Goal: Complete application form: Complete application form

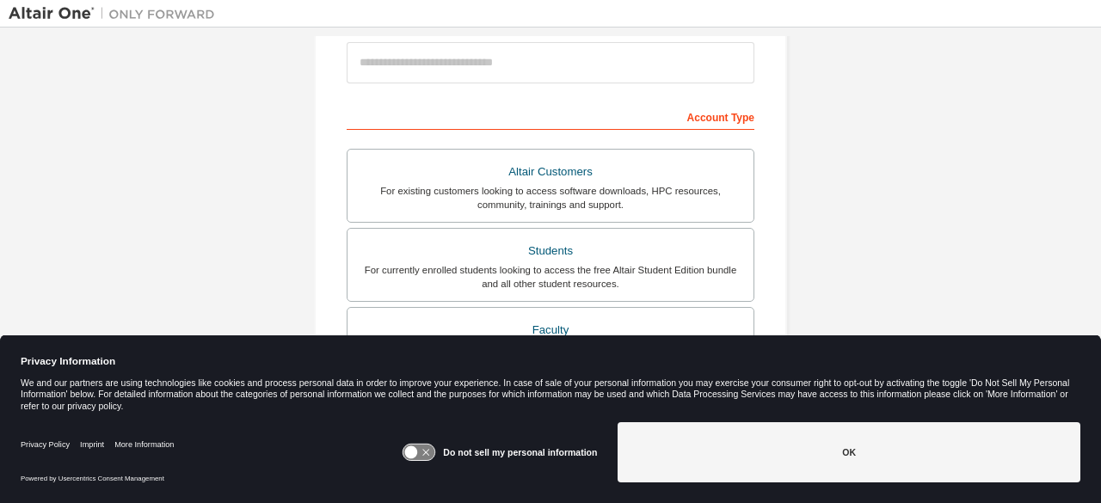
scroll to position [208, 0]
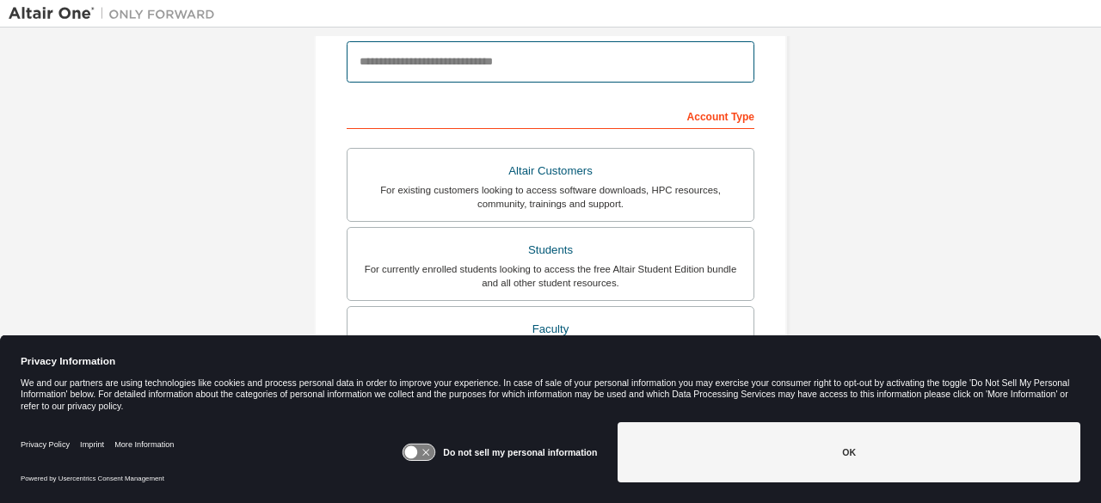
click at [495, 72] on input "email" at bounding box center [551, 61] width 408 height 41
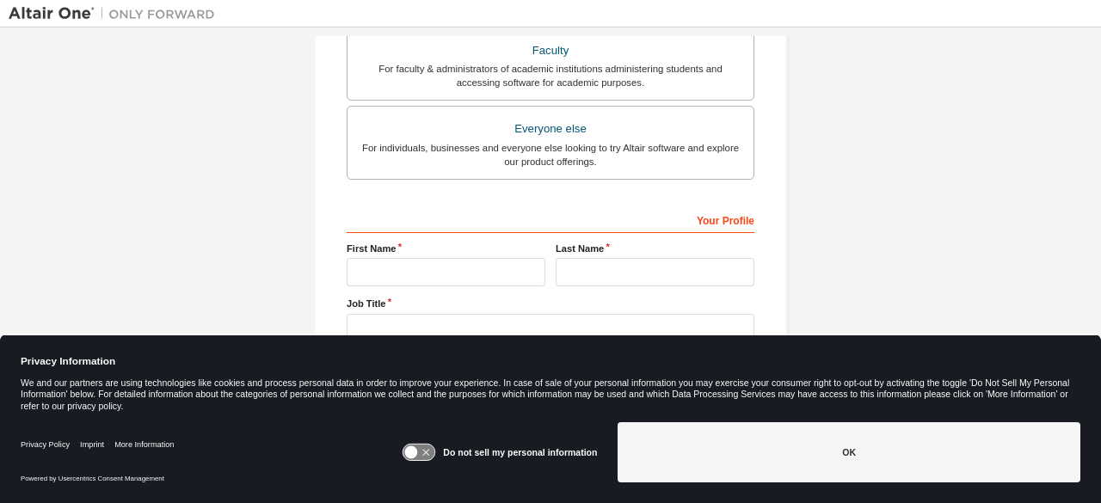
scroll to position [488, 0]
type input "**********"
click at [435, 455] on icon at bounding box center [419, 453] width 32 height 16
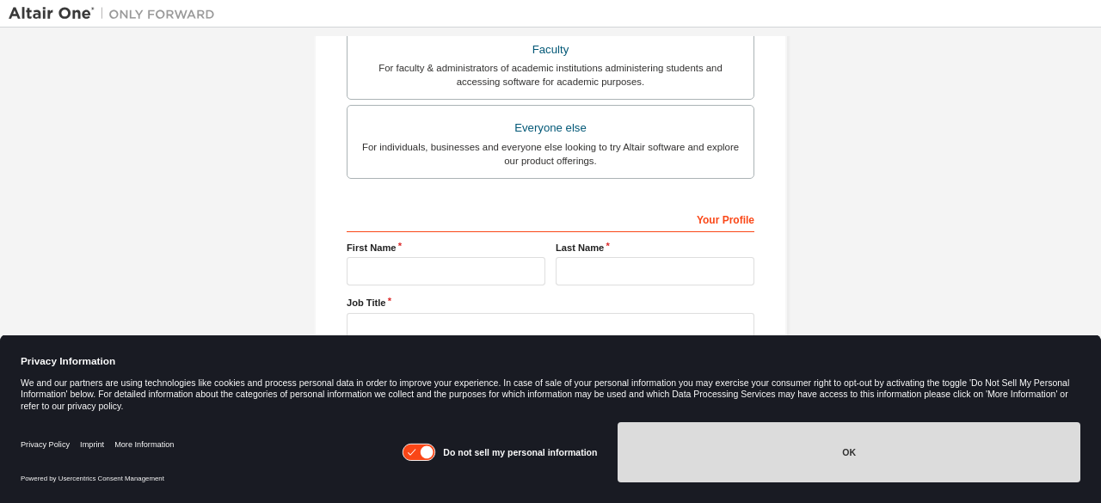
click at [770, 472] on button "OK" at bounding box center [848, 452] width 463 height 60
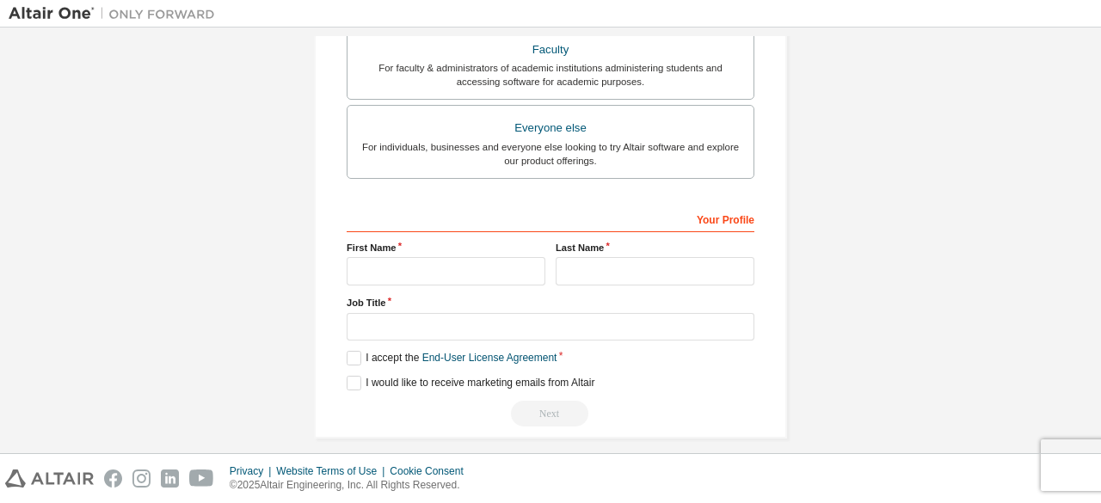
scroll to position [438, 0]
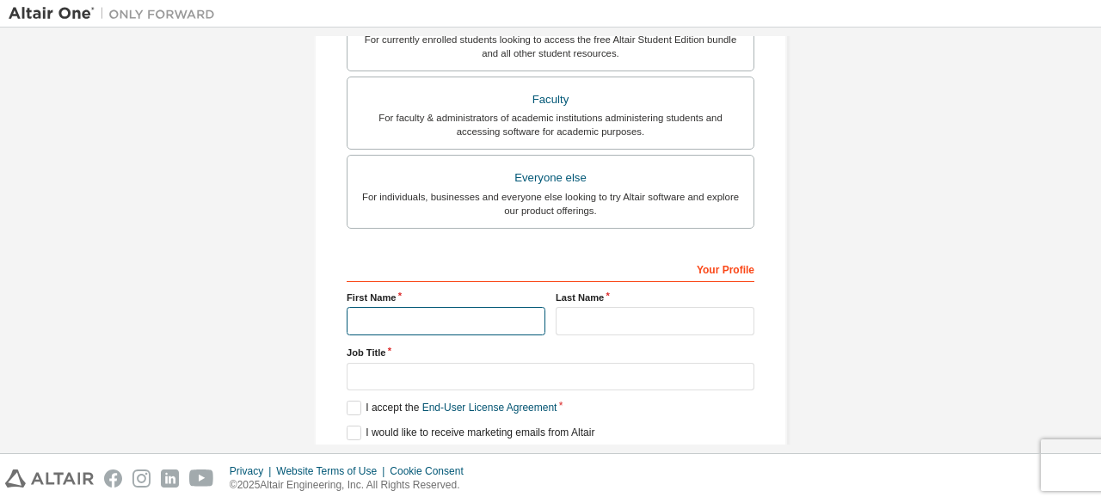
click at [488, 312] on input "text" at bounding box center [446, 321] width 199 height 28
type input "**********"
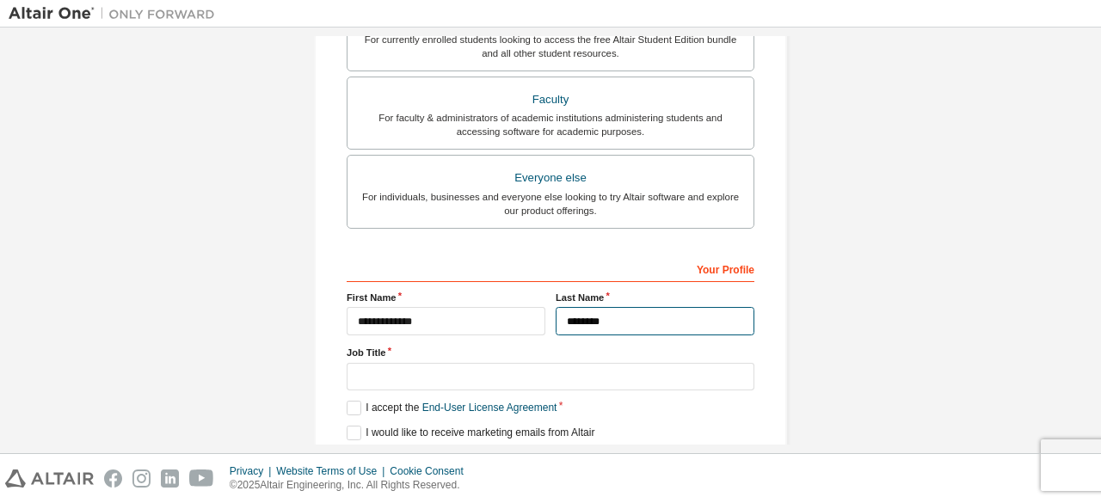
type input "********"
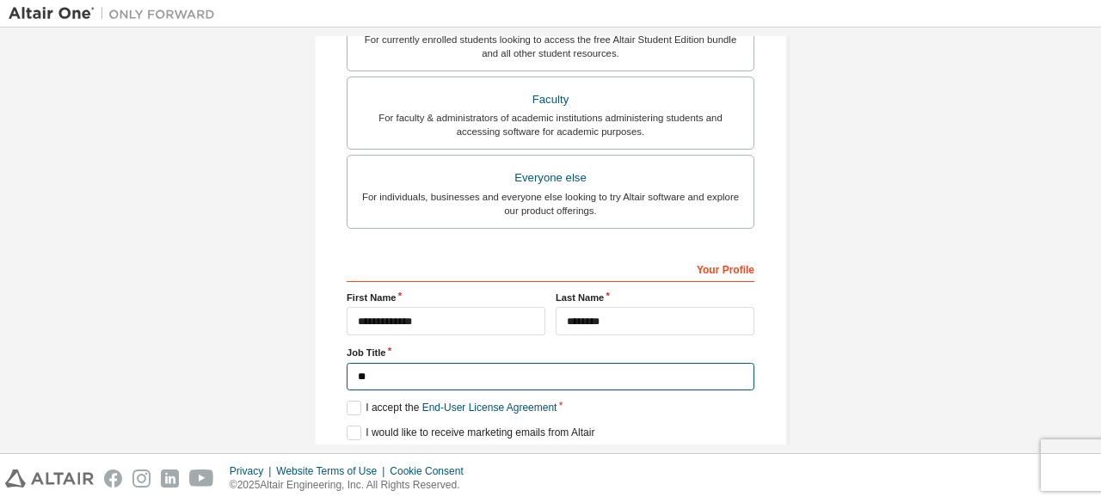
type input "*"
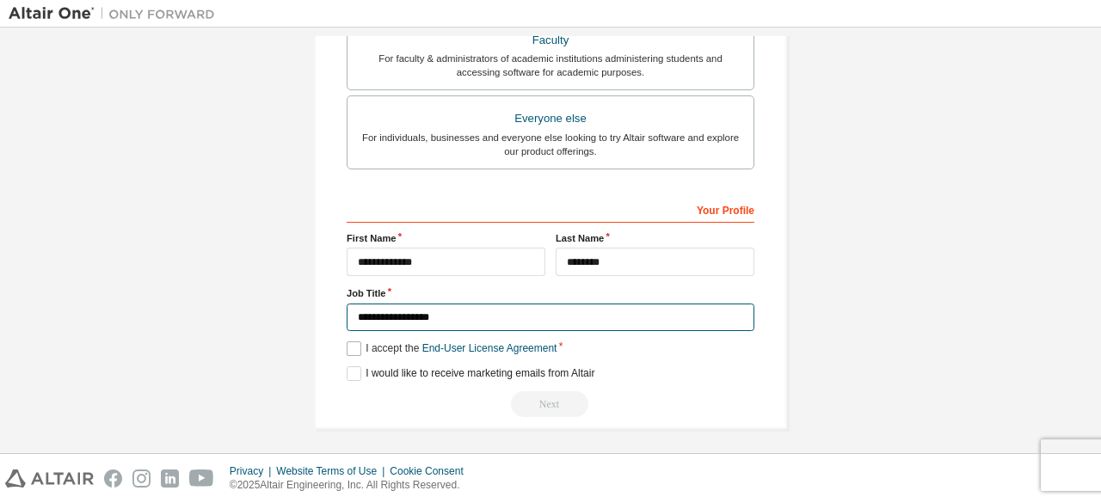
type input "**********"
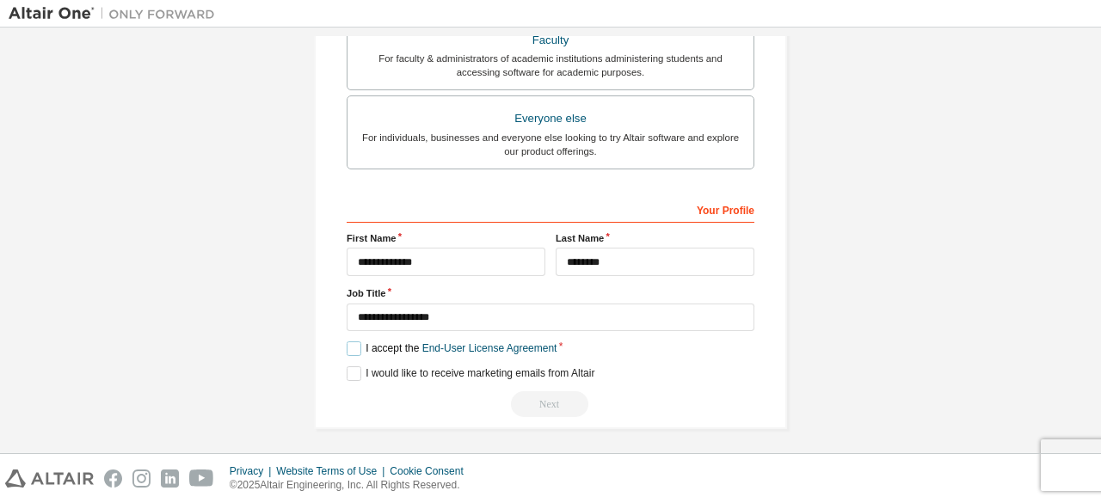
click at [347, 345] on label "I accept the End-User License Agreement" at bounding box center [452, 348] width 210 height 15
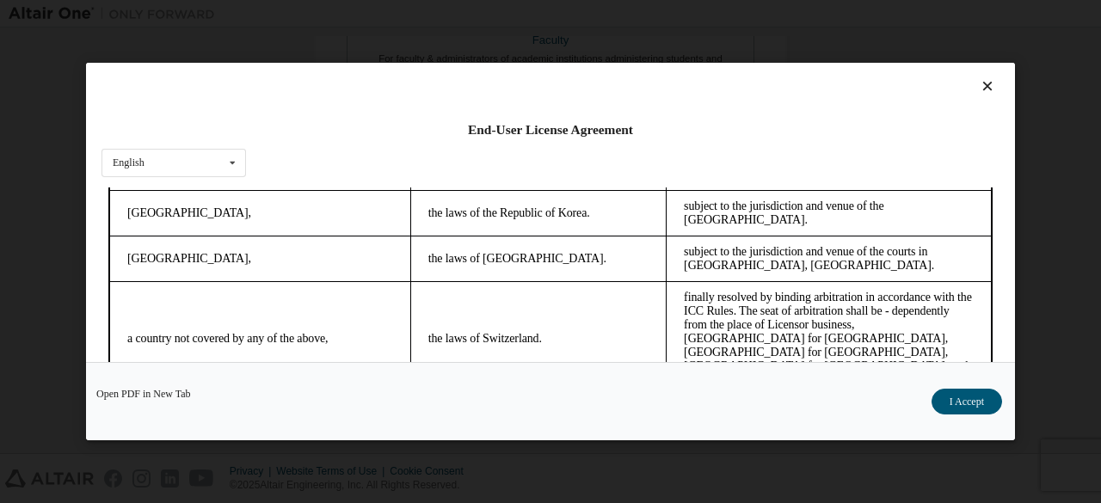
scroll to position [71, 0]
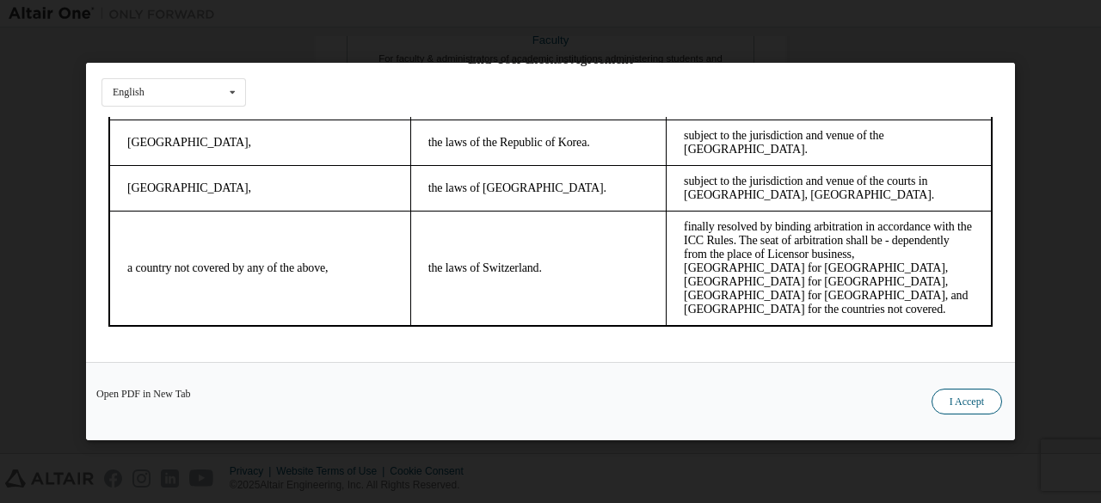
click at [984, 414] on button "I Accept" at bounding box center [966, 402] width 71 height 26
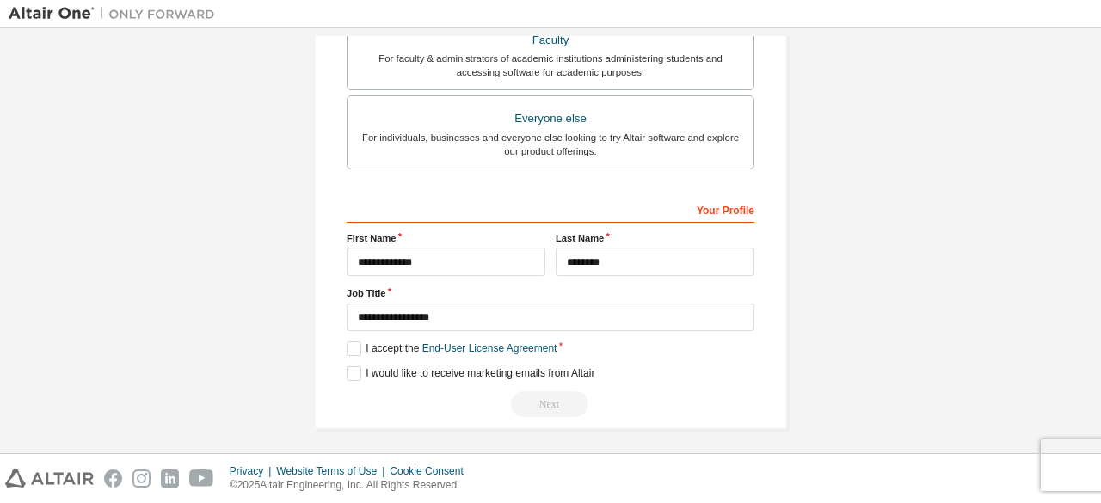
click at [549, 398] on div "Next" at bounding box center [551, 404] width 408 height 26
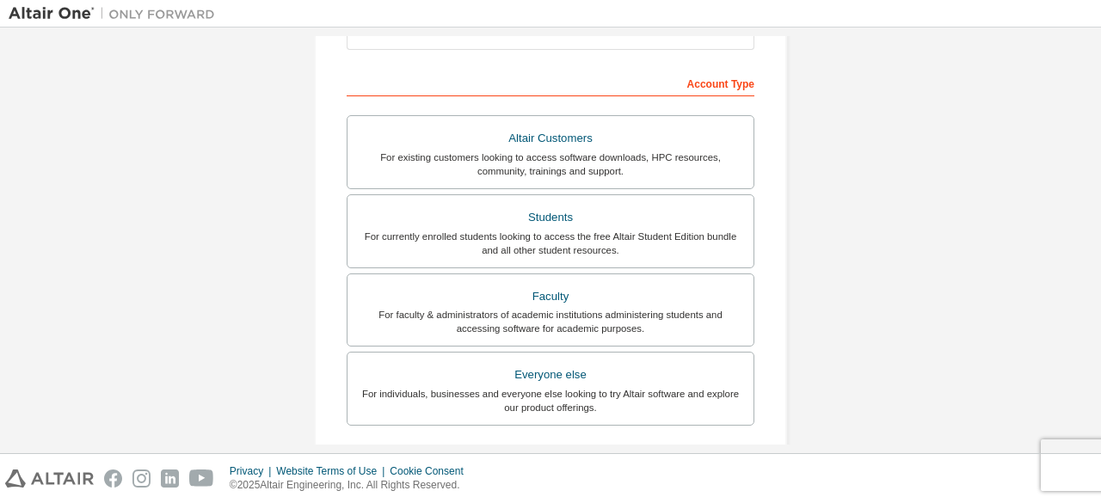
scroll to position [184, 0]
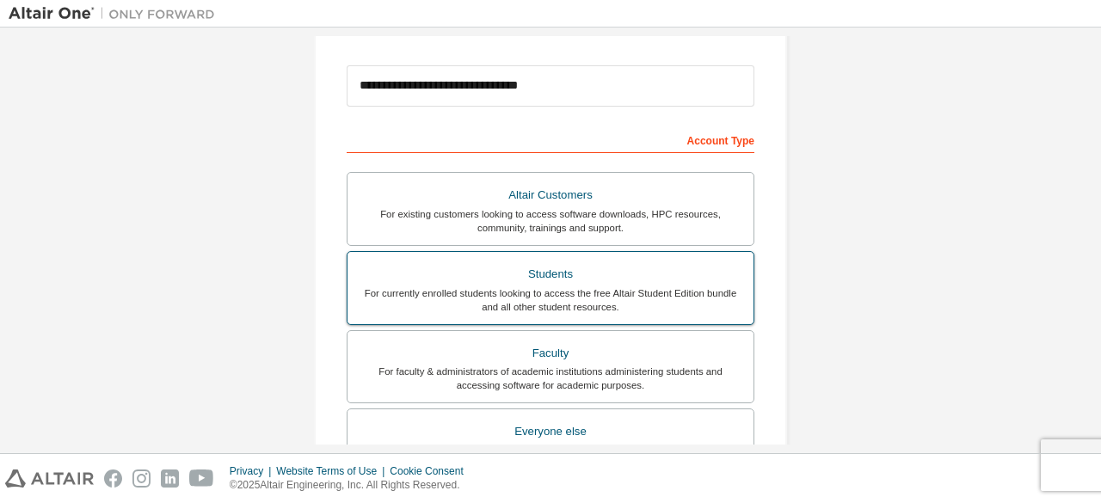
click at [566, 300] on div "For currently enrolled students looking to access the free Altair Student Editi…" at bounding box center [550, 300] width 385 height 28
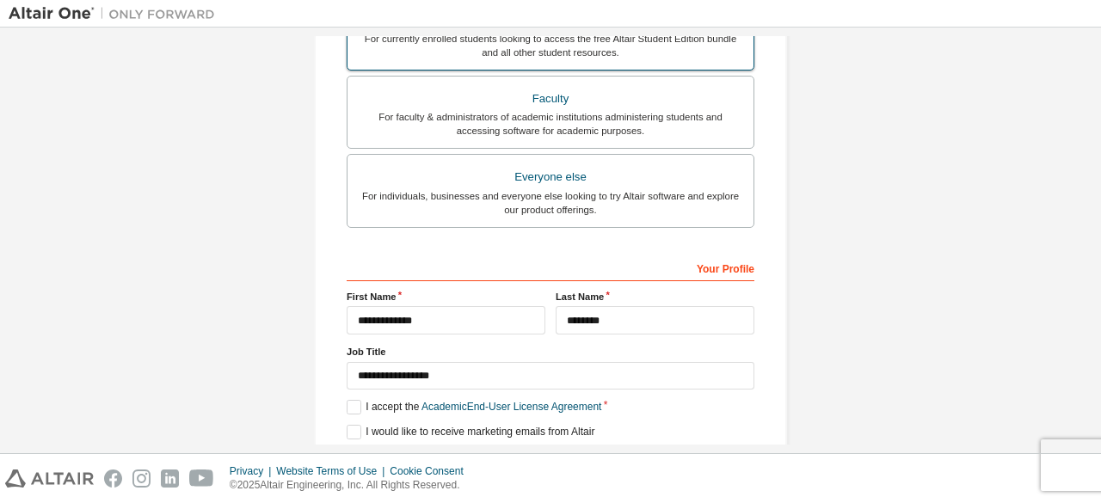
scroll to position [497, 0]
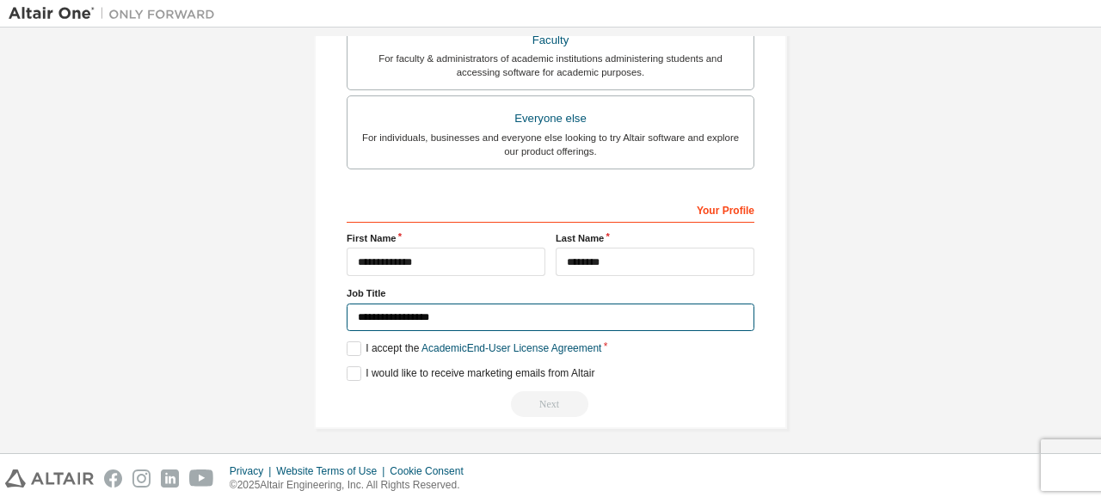
click at [475, 314] on input "**********" at bounding box center [551, 318] width 408 height 28
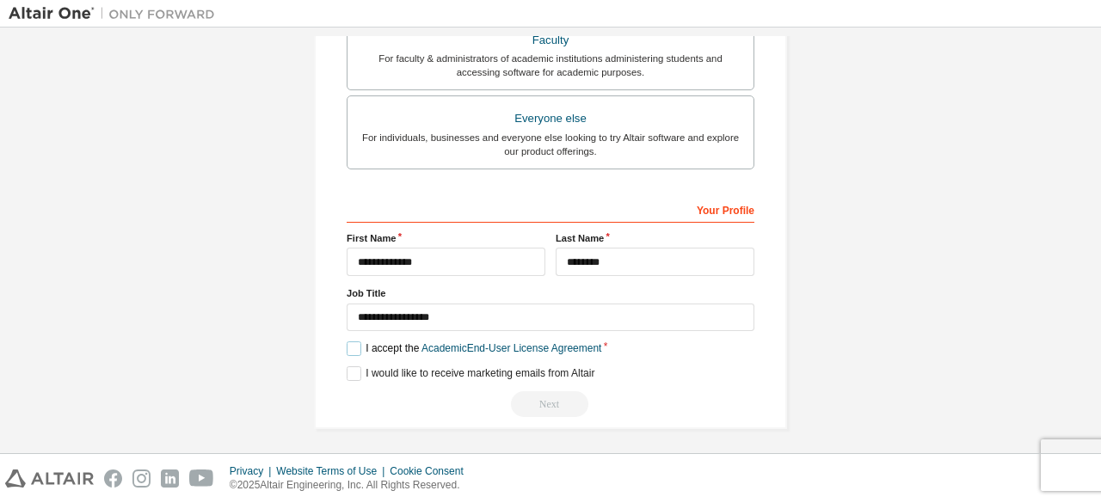
click at [353, 349] on label "I accept the Academic End-User License Agreement" at bounding box center [474, 348] width 255 height 15
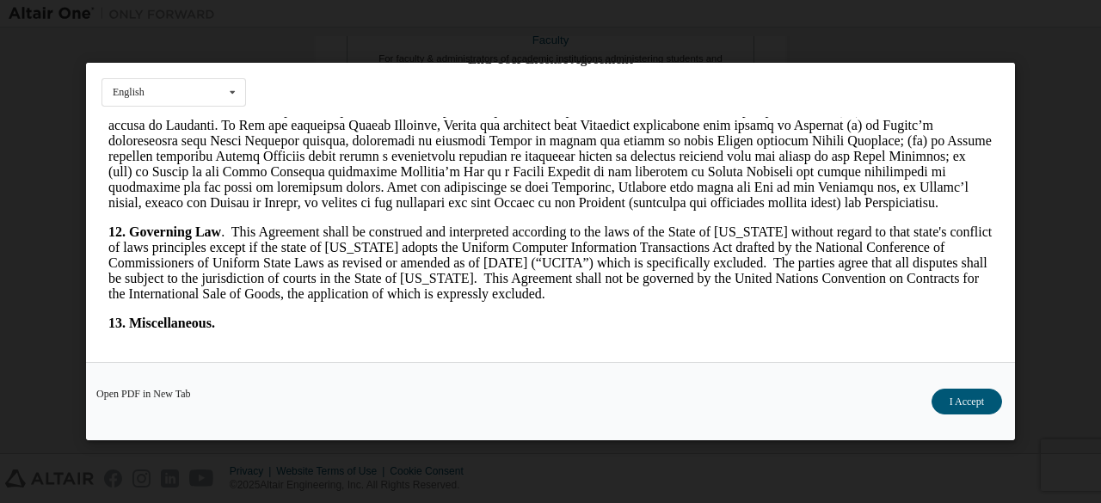
scroll to position [2874, 0]
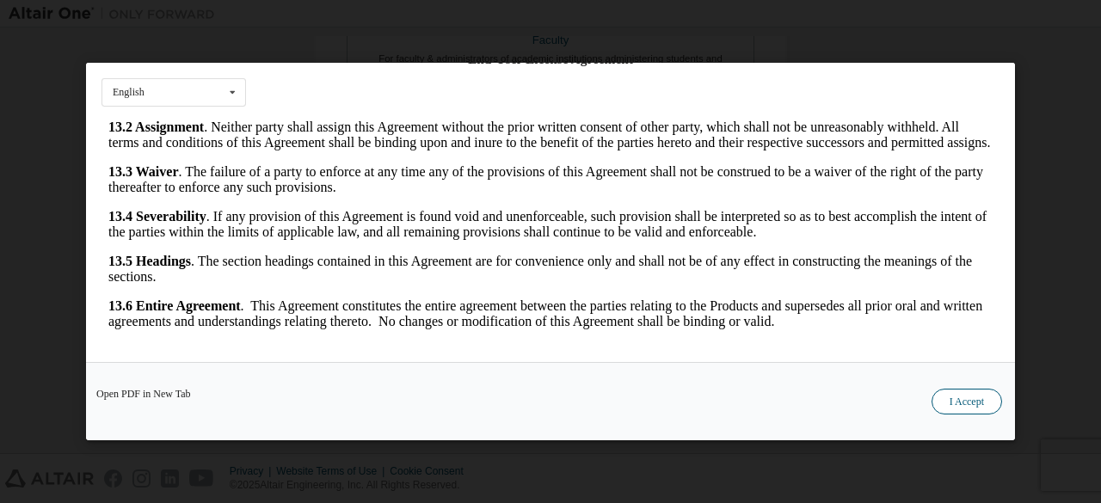
click at [970, 402] on button "I Accept" at bounding box center [966, 402] width 71 height 26
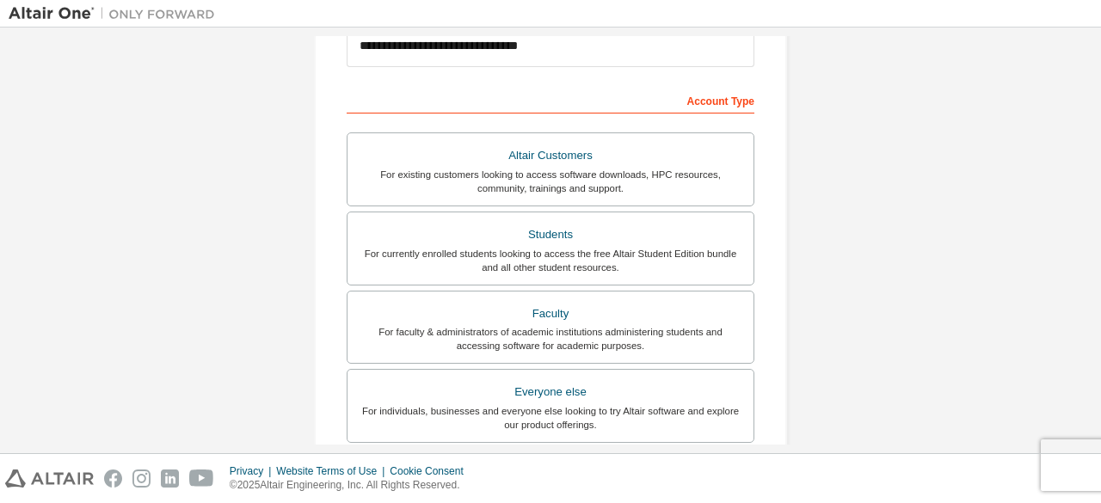
scroll to position [497, 0]
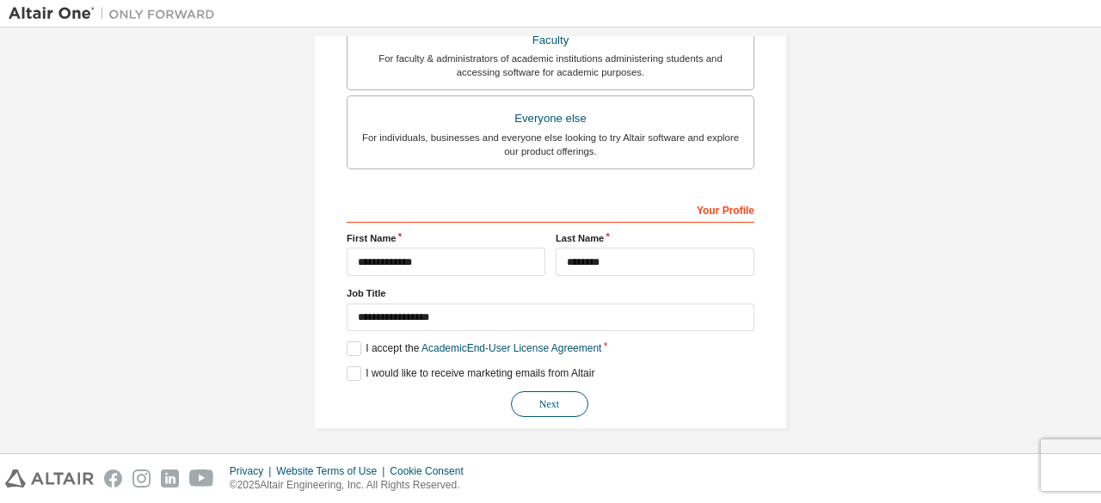
click at [561, 404] on button "Next" at bounding box center [549, 404] width 77 height 26
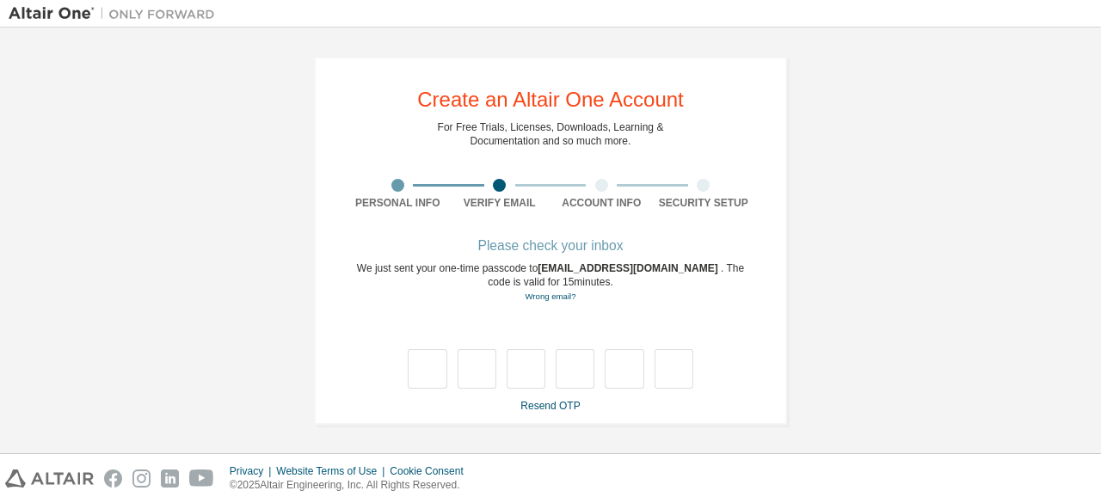
type input "*"
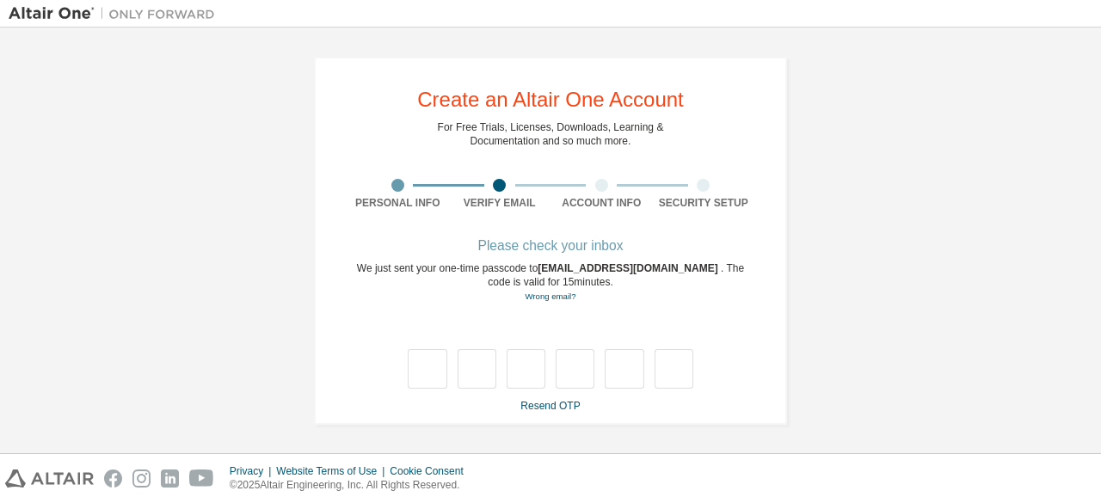
type input "*"
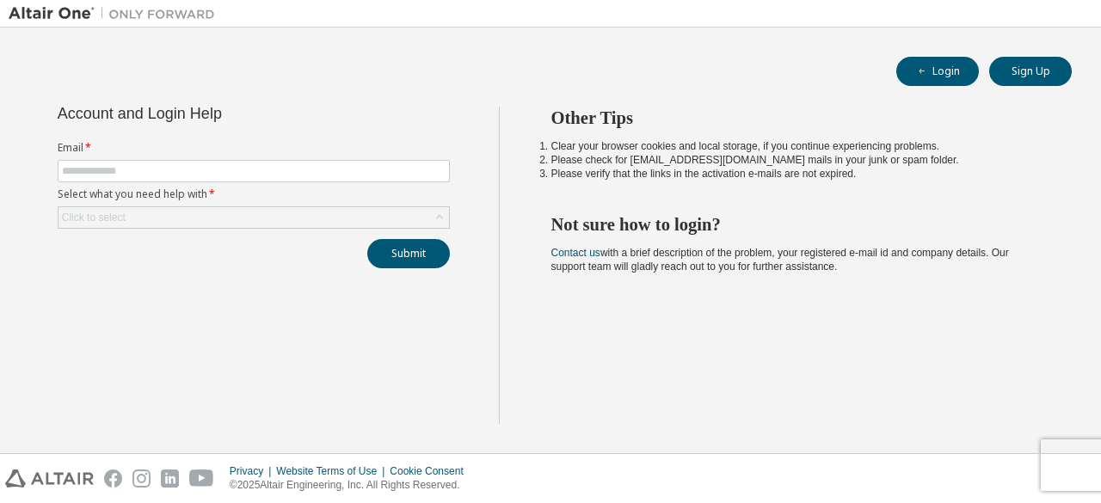
click at [146, 181] on form "Email * Select what you need help with * Click to select" at bounding box center [254, 185] width 392 height 88
